Goal: Navigation & Orientation: Find specific page/section

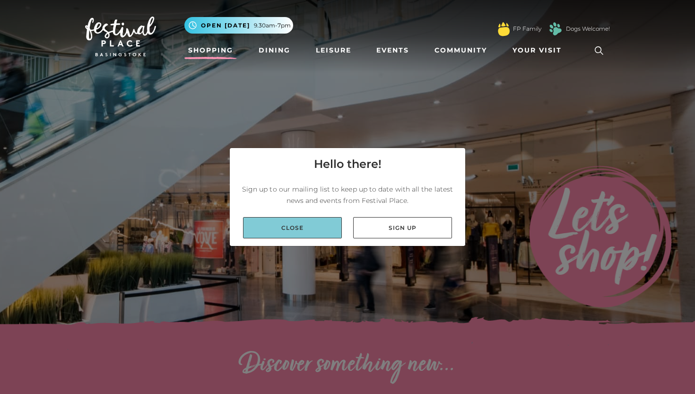
click at [313, 229] on link "Close" at bounding box center [292, 227] width 99 height 21
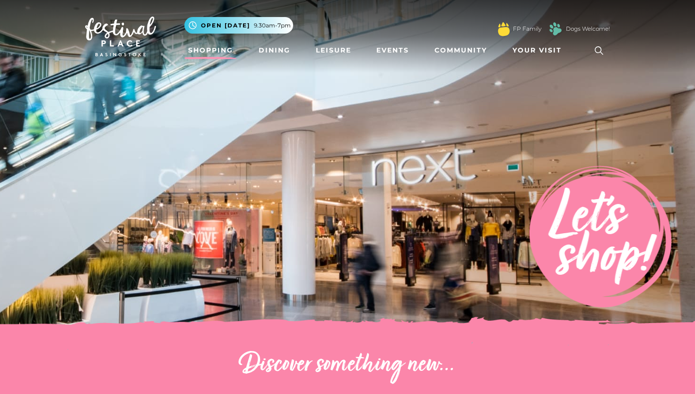
click at [211, 52] on link "Shopping" at bounding box center [210, 50] width 52 height 17
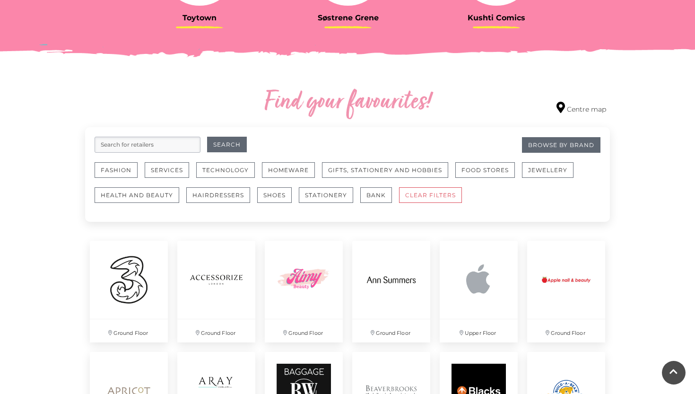
scroll to position [470, 0]
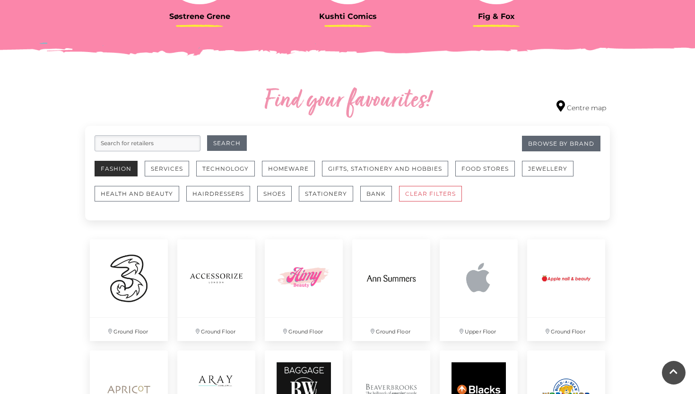
click at [115, 176] on button "Fashion" at bounding box center [116, 169] width 43 height 16
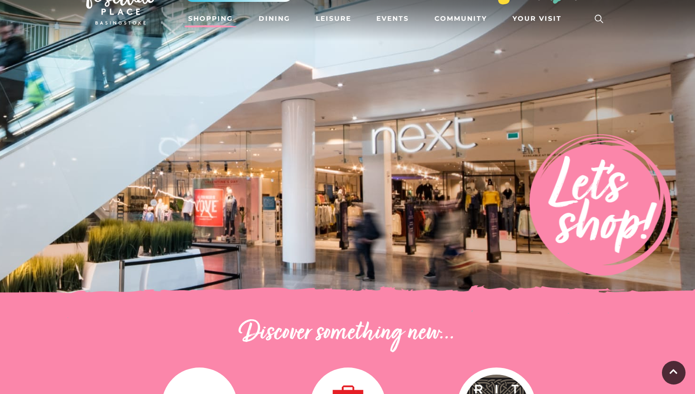
scroll to position [33, 0]
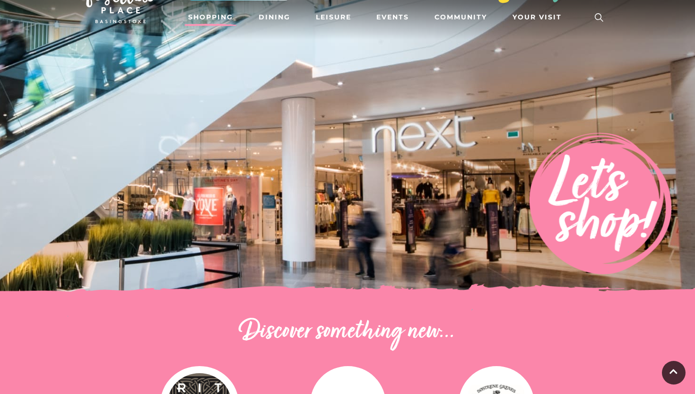
click at [200, 15] on link "Shopping" at bounding box center [210, 17] width 52 height 17
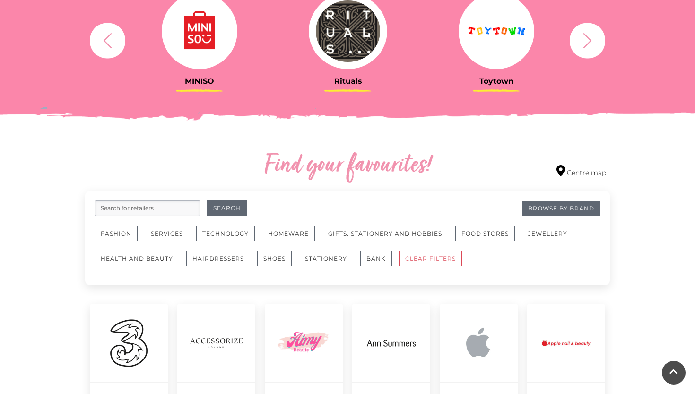
scroll to position [406, 0]
click at [597, 45] on button "button" at bounding box center [587, 39] width 35 height 35
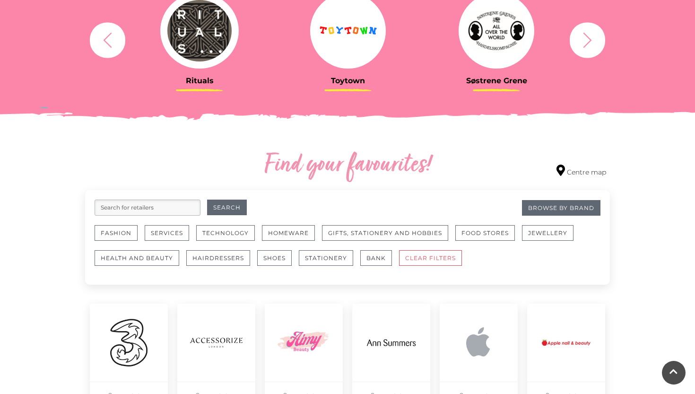
click at [597, 45] on button "button" at bounding box center [587, 39] width 35 height 35
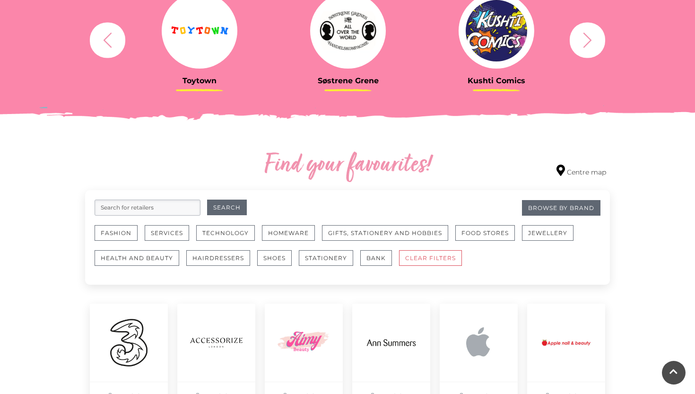
click at [597, 45] on button "button" at bounding box center [587, 39] width 35 height 35
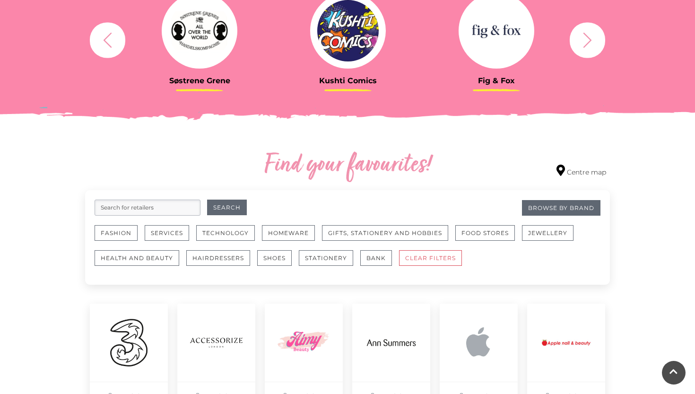
click at [597, 45] on button "button" at bounding box center [587, 39] width 35 height 35
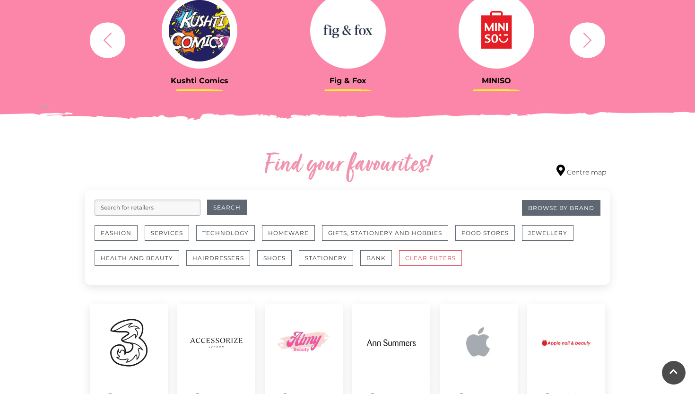
click at [597, 45] on button "button" at bounding box center [587, 39] width 35 height 35
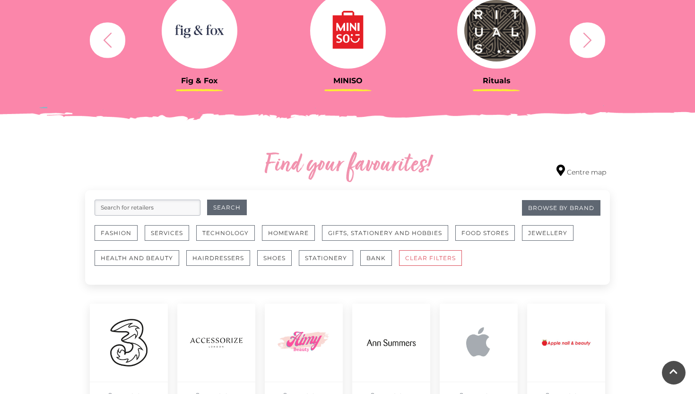
click at [597, 45] on button "button" at bounding box center [587, 39] width 35 height 35
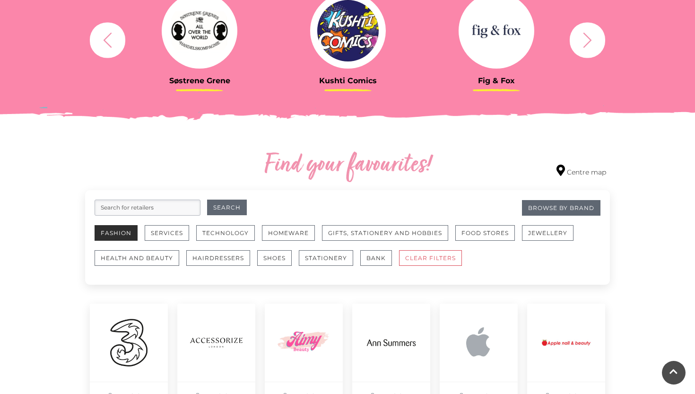
click at [122, 235] on button "Fashion" at bounding box center [116, 233] width 43 height 16
